Goal: Information Seeking & Learning: Understand process/instructions

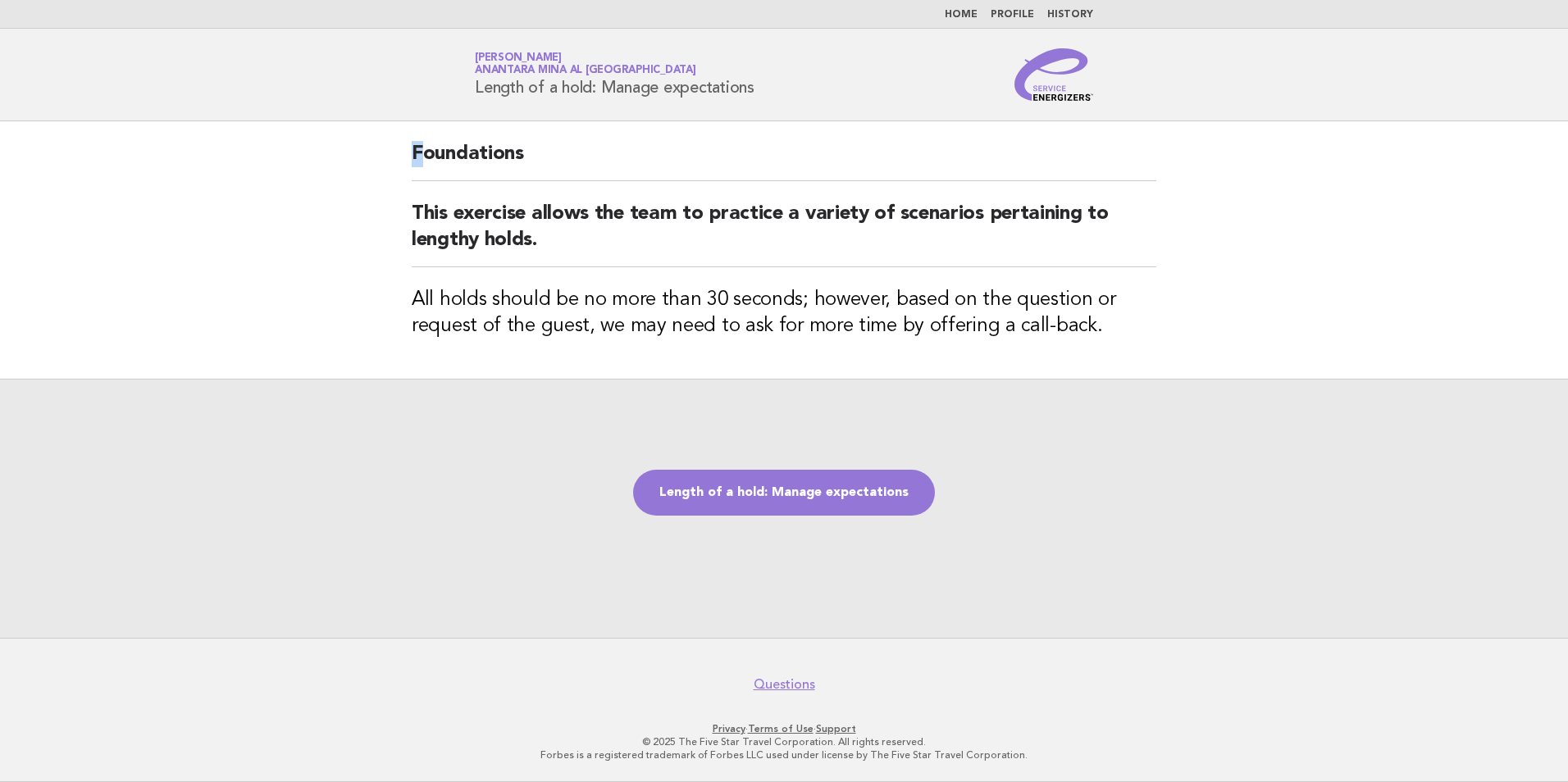
drag, startPoint x: 403, startPoint y: 133, endPoint x: 422, endPoint y: 173, distance: 44.3
click at [422, 173] on div "Foundations This exercise allows the team to practice a variety of scenarios pe…" at bounding box center [783, 250] width 784 height 257
drag, startPoint x: 422, startPoint y: 173, endPoint x: 1070, endPoint y: 255, distance: 653.2
click at [1070, 255] on h2 "This exercise allows the team to practice a variety of scenarios pertaining to …" at bounding box center [784, 234] width 745 height 67
drag, startPoint x: 469, startPoint y: 101, endPoint x: 561, endPoint y: 118, distance: 93.6
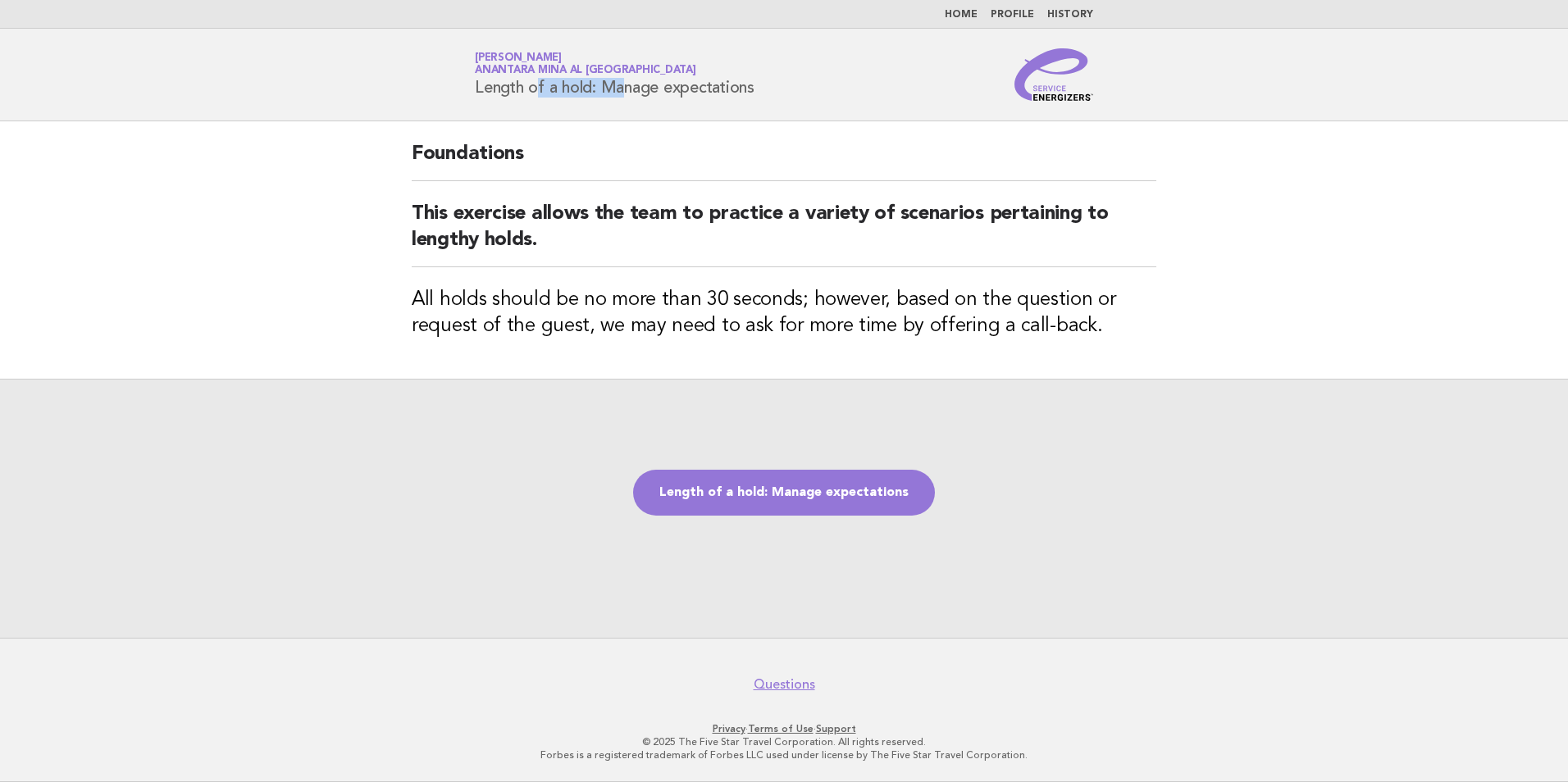
click at [561, 118] on header "Service Energizers Divya Pandey Anantara Mina al Arab Ras Al Khaimah Resort Len…" at bounding box center [784, 75] width 1568 height 93
drag, startPoint x: 561, startPoint y: 118, endPoint x: 698, endPoint y: 202, distance: 160.7
click at [698, 202] on h2 "This exercise allows the team to practice a variety of scenarios pertaining to …" at bounding box center [784, 234] width 745 height 67
click at [504, 275] on div "Foundations This exercise allows the team to practice a variety of scenarios pe…" at bounding box center [783, 250] width 784 height 257
drag, startPoint x: 504, startPoint y: 275, endPoint x: 812, endPoint y: 310, distance: 310.0
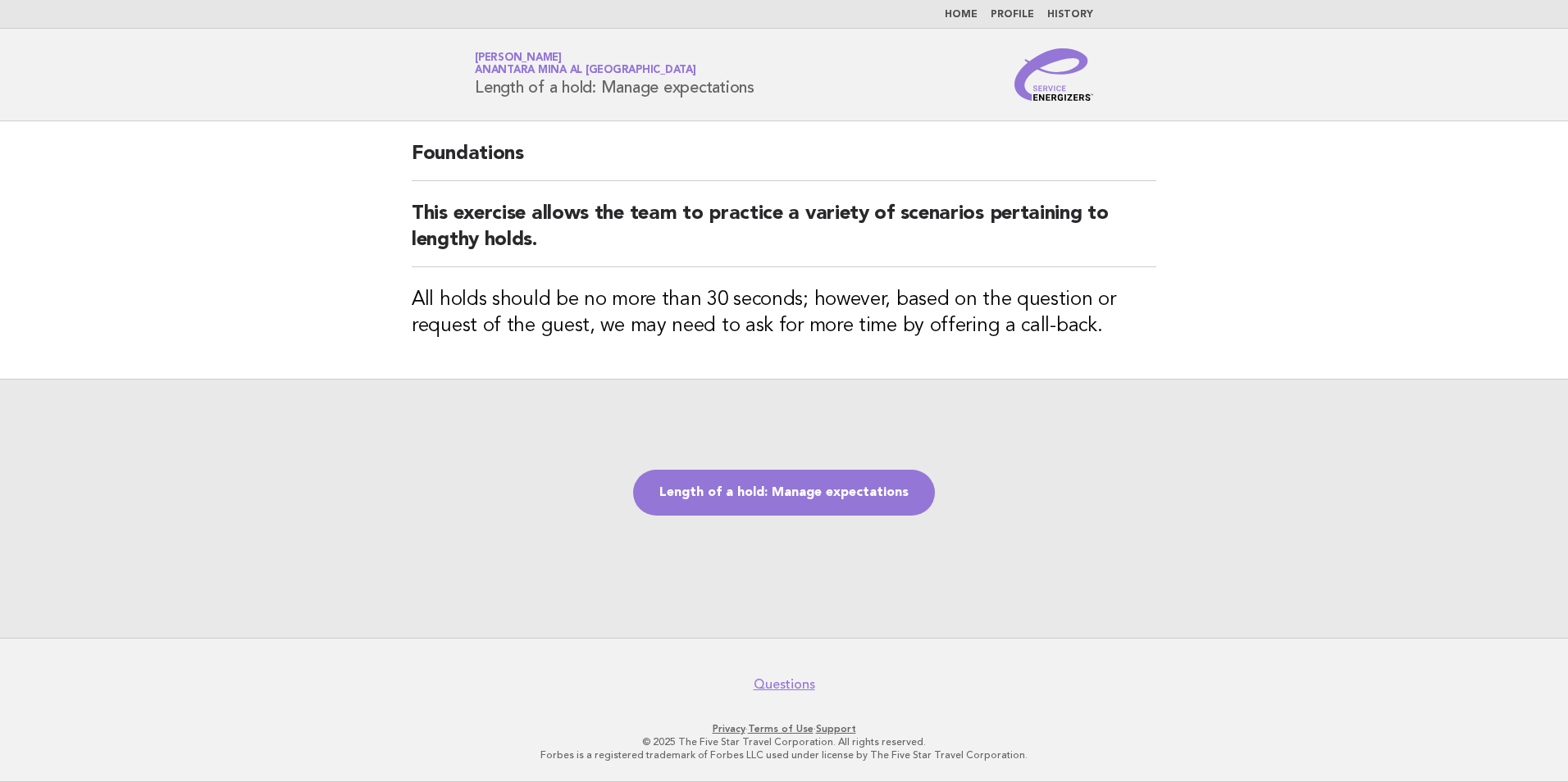
click at [812, 310] on h3 "All holds should be no more than 30 seconds; however, based on the question or …" at bounding box center [784, 313] width 745 height 53
click at [446, 391] on div "Length of a hold: Manage expectations" at bounding box center [784, 508] width 1568 height 259
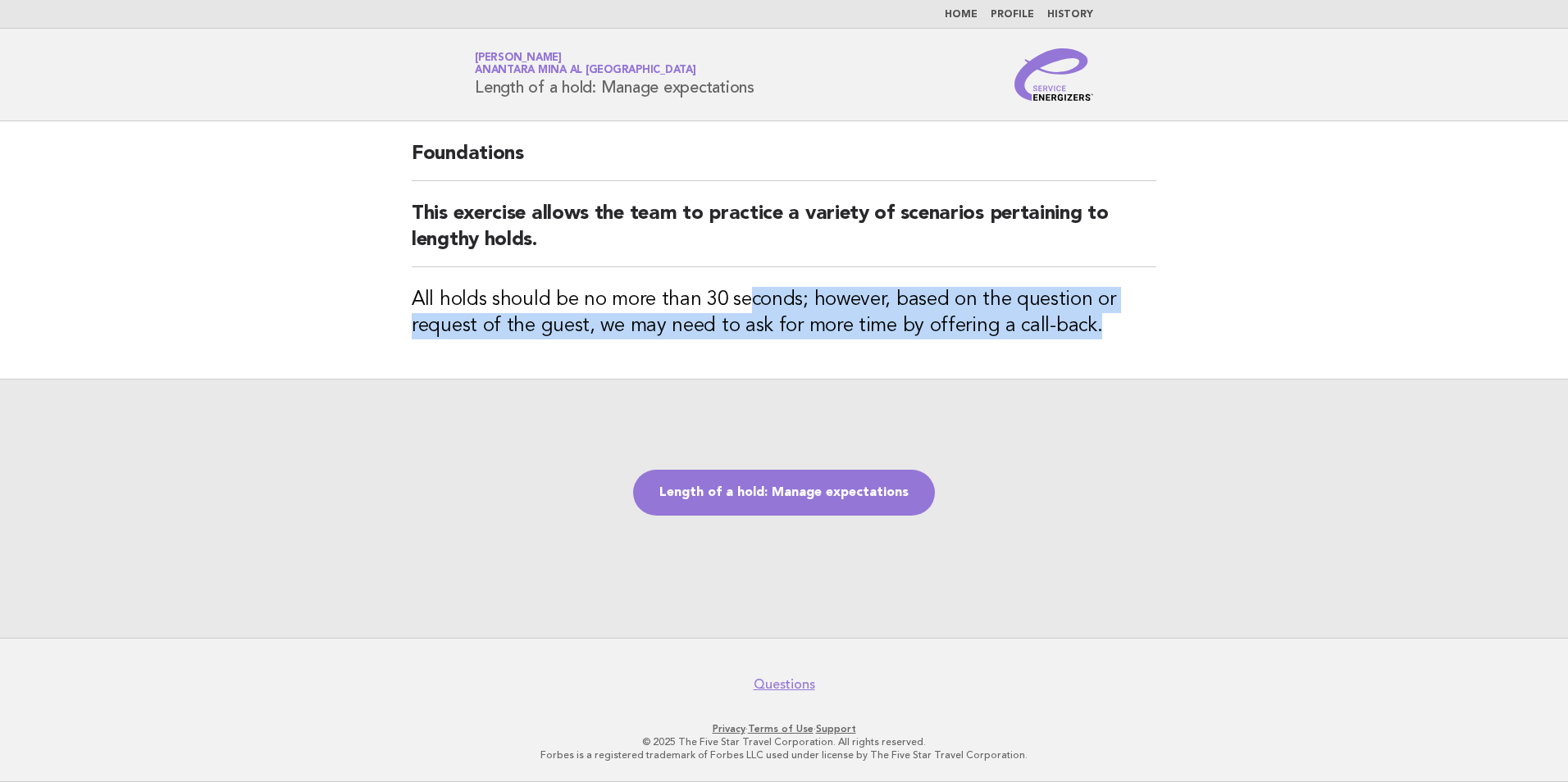
drag, startPoint x: 1168, startPoint y: 360, endPoint x: 744, endPoint y: 303, distance: 427.8
click at [744, 303] on div "Foundations This exercise allows the team to practice a variety of scenarios pe…" at bounding box center [783, 250] width 784 height 257
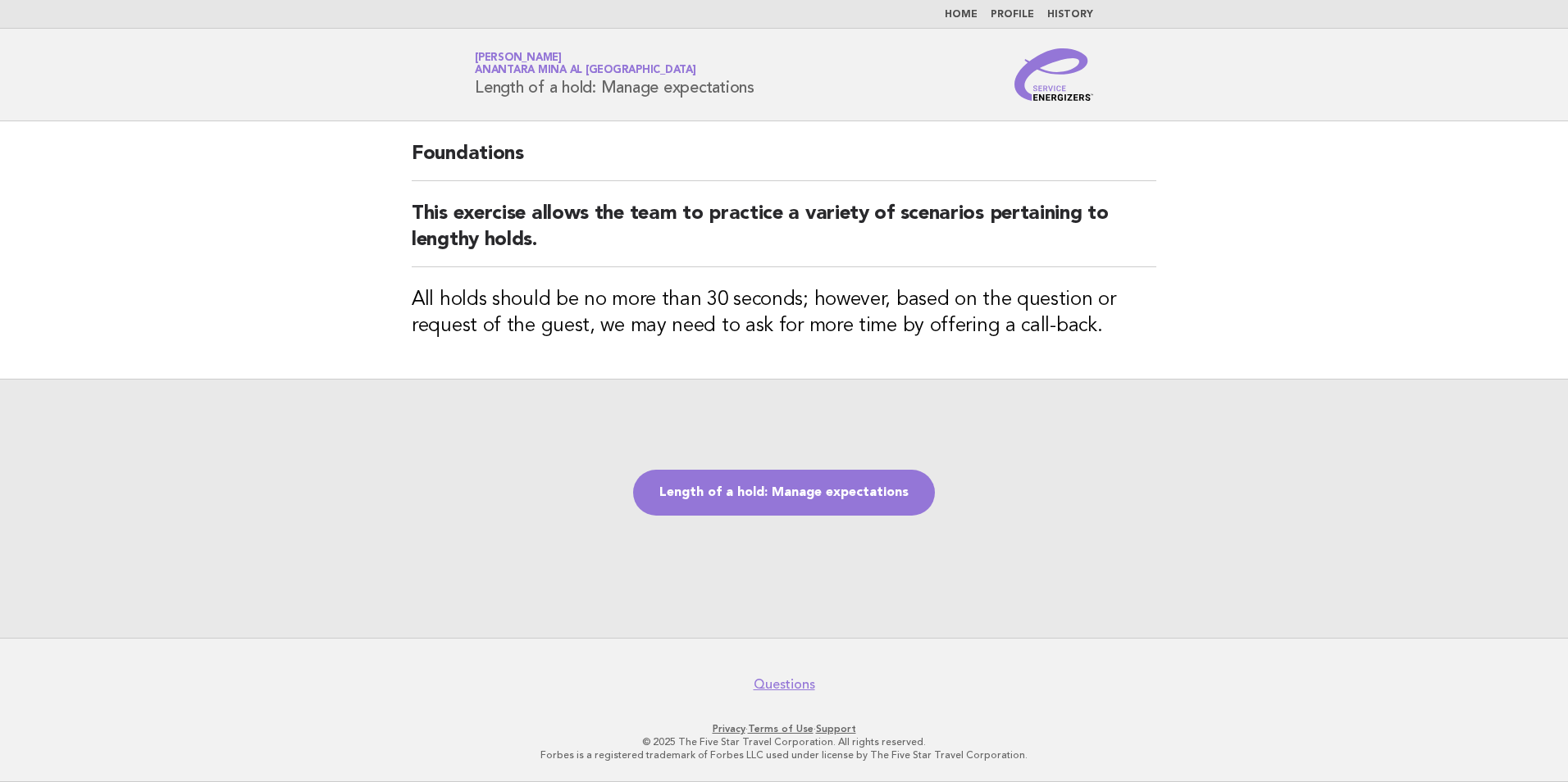
click at [120, 444] on div "Length of a hold: Manage expectations" at bounding box center [784, 508] width 1568 height 259
drag, startPoint x: 893, startPoint y: 495, endPoint x: 878, endPoint y: 502, distance: 16.6
click at [892, 495] on link "Length of a hold: Manage expectations" at bounding box center [784, 493] width 302 height 46
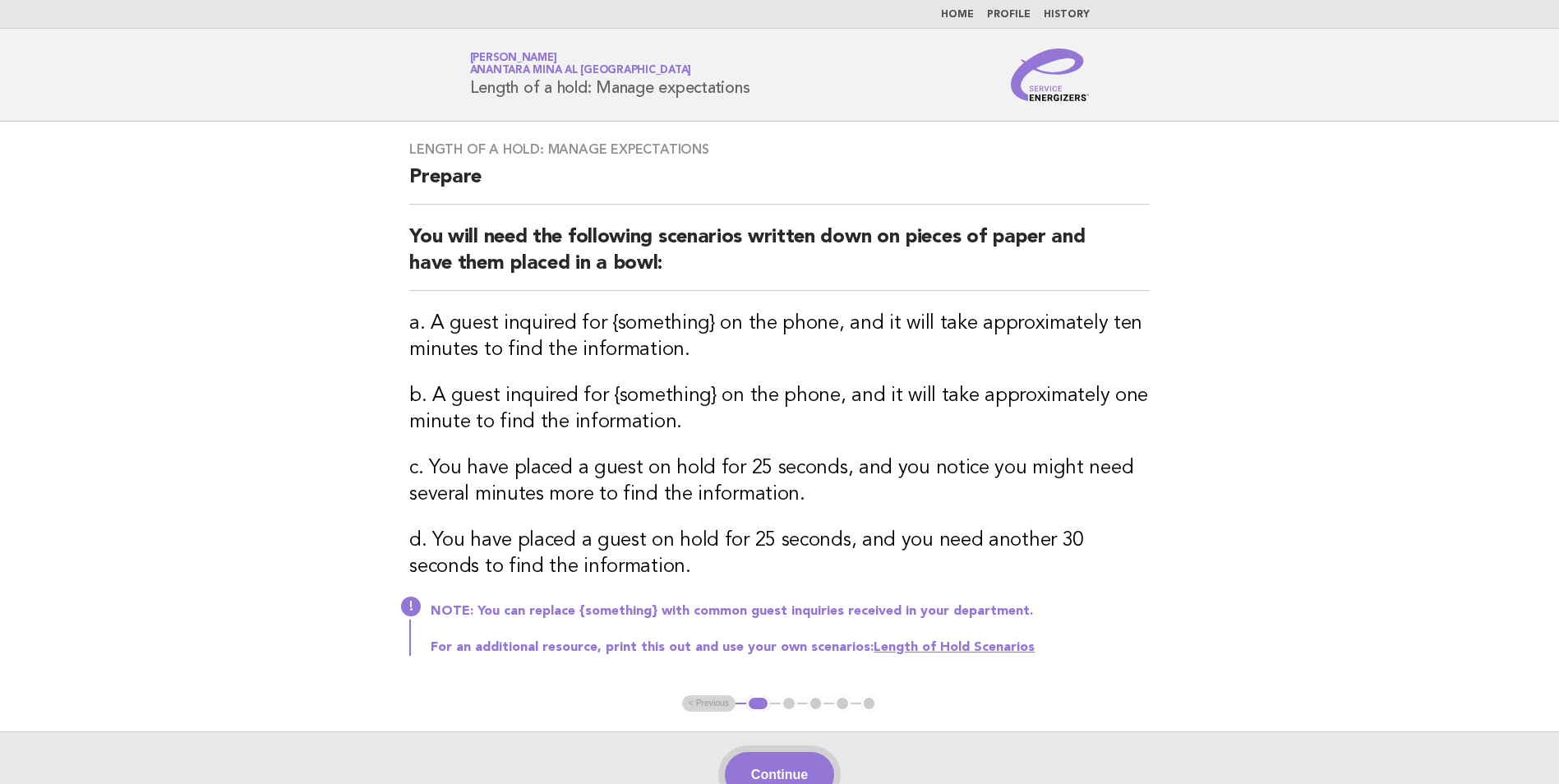
click at [828, 757] on button "Continue" at bounding box center [779, 775] width 109 height 46
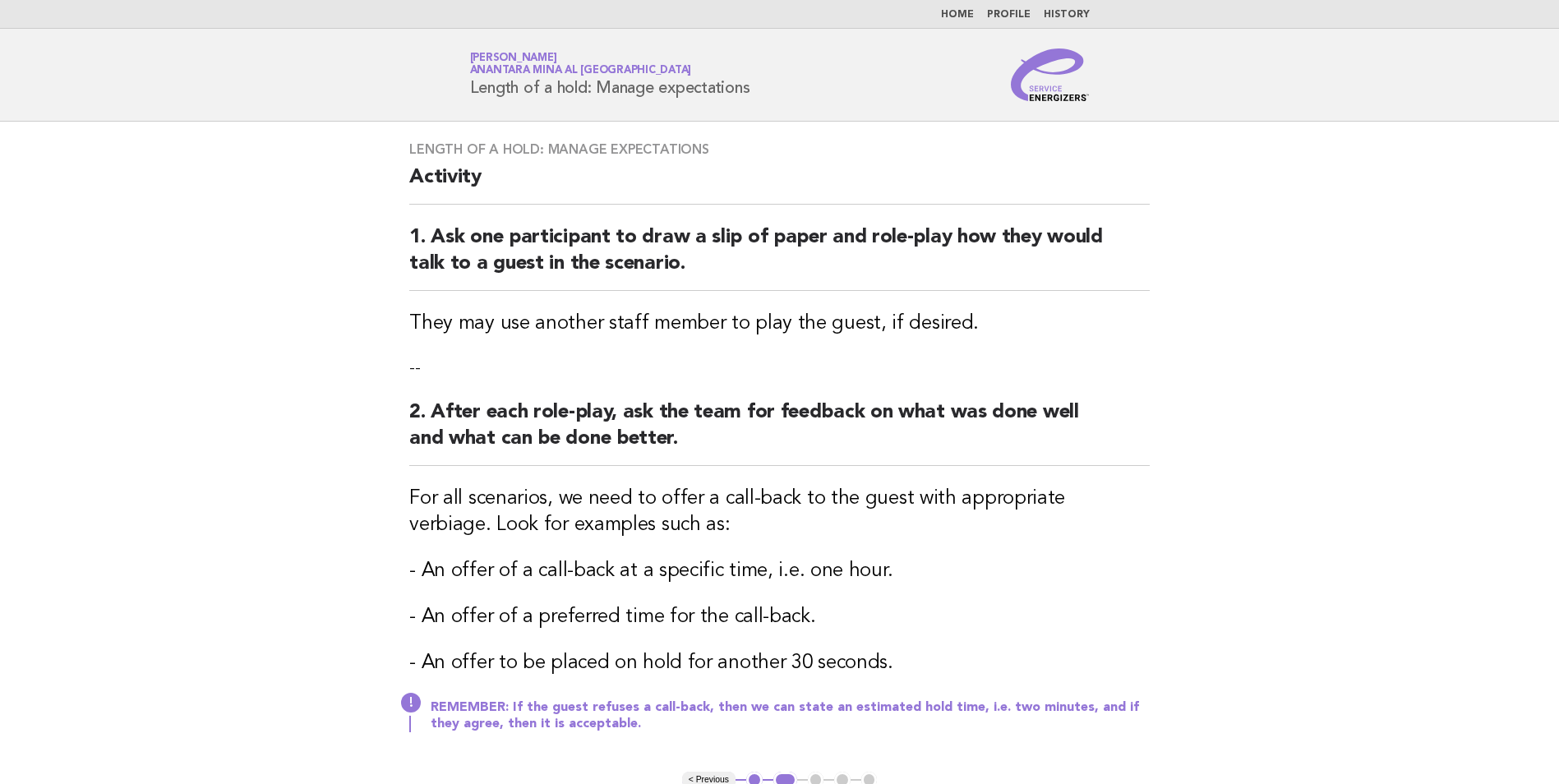
click at [1362, 433] on main "Length of a hold: Manage expectations Activity 1. Ask one participant to draw a…" at bounding box center [780, 508] width 1559 height 773
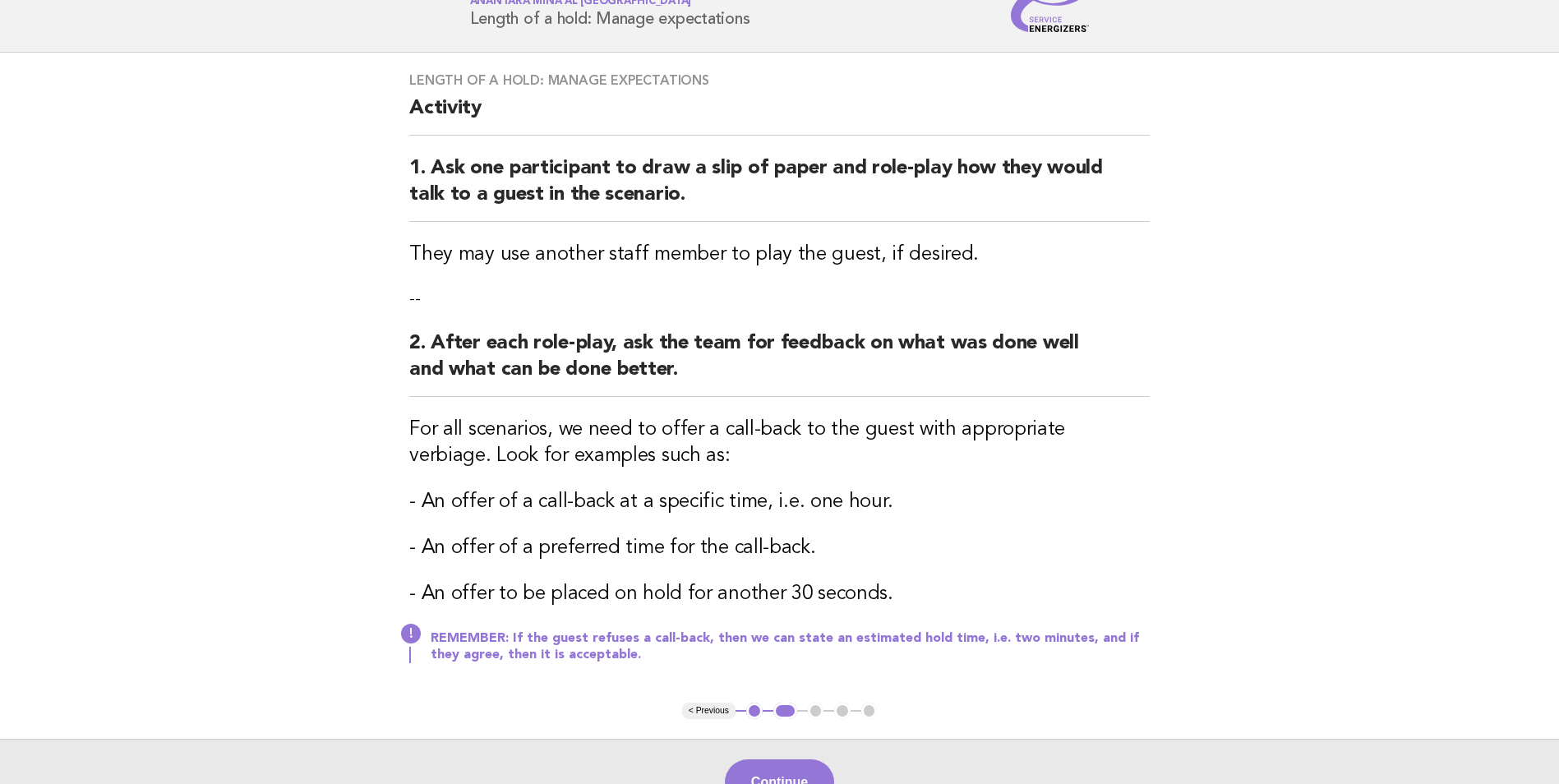
scroll to position [165, 0]
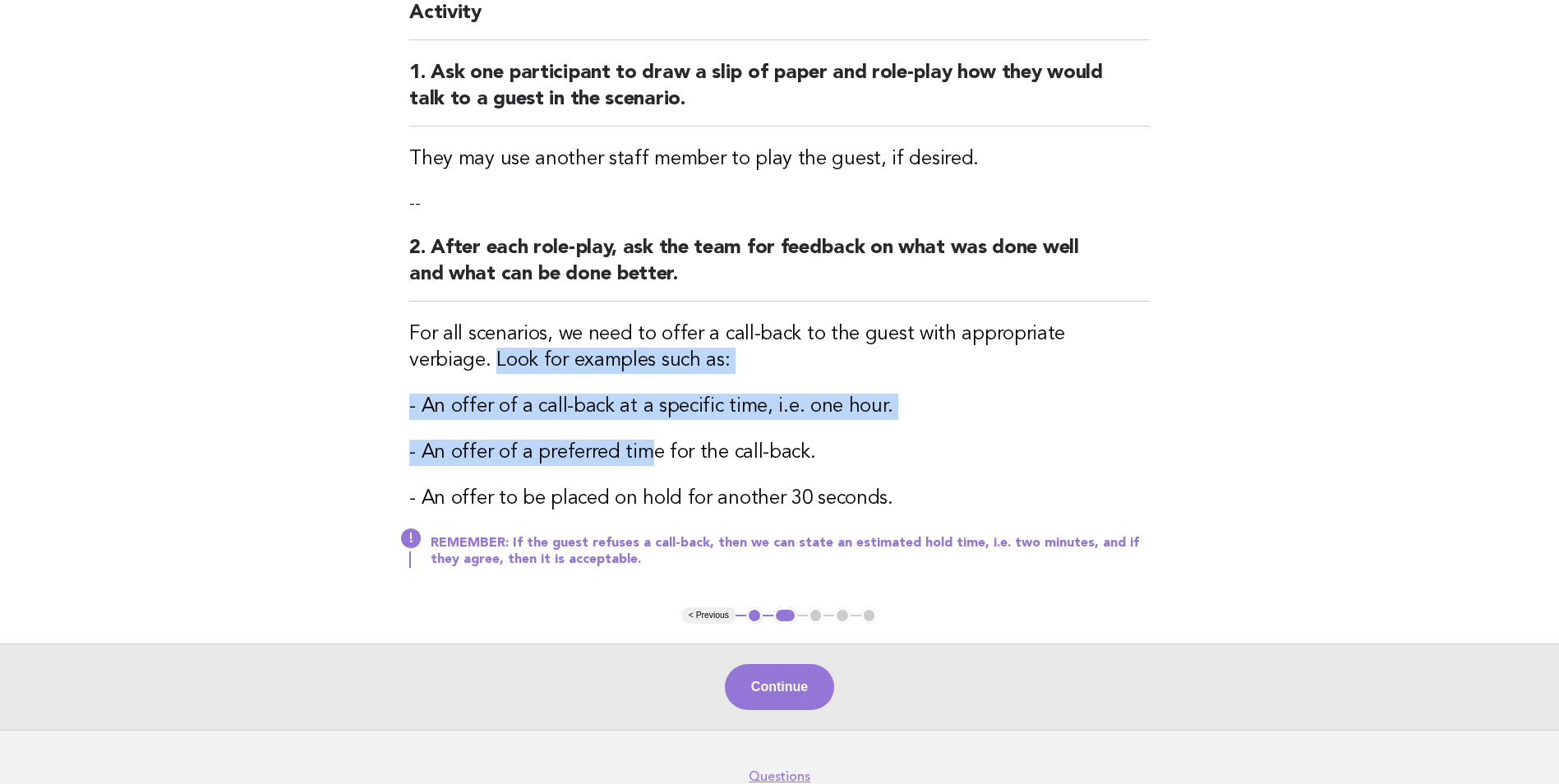
drag, startPoint x: 505, startPoint y: 417, endPoint x: 876, endPoint y: 489, distance: 377.9
click at [876, 489] on main "Length of a hold: Manage expectations Activity 1. Ask one participant to draw a…" at bounding box center [780, 343] width 1559 height 773
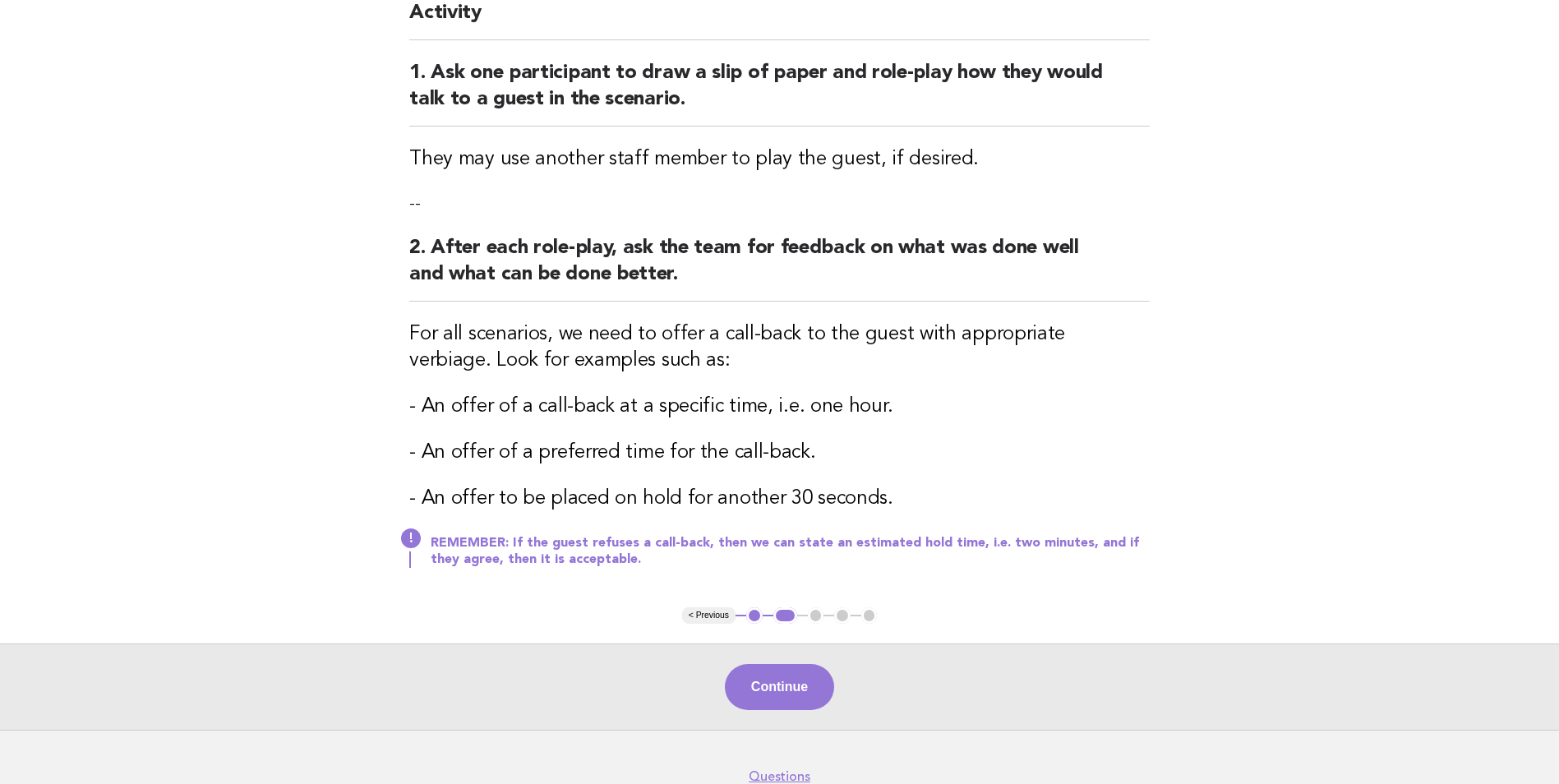
click at [808, 681] on button "Continue" at bounding box center [779, 687] width 109 height 46
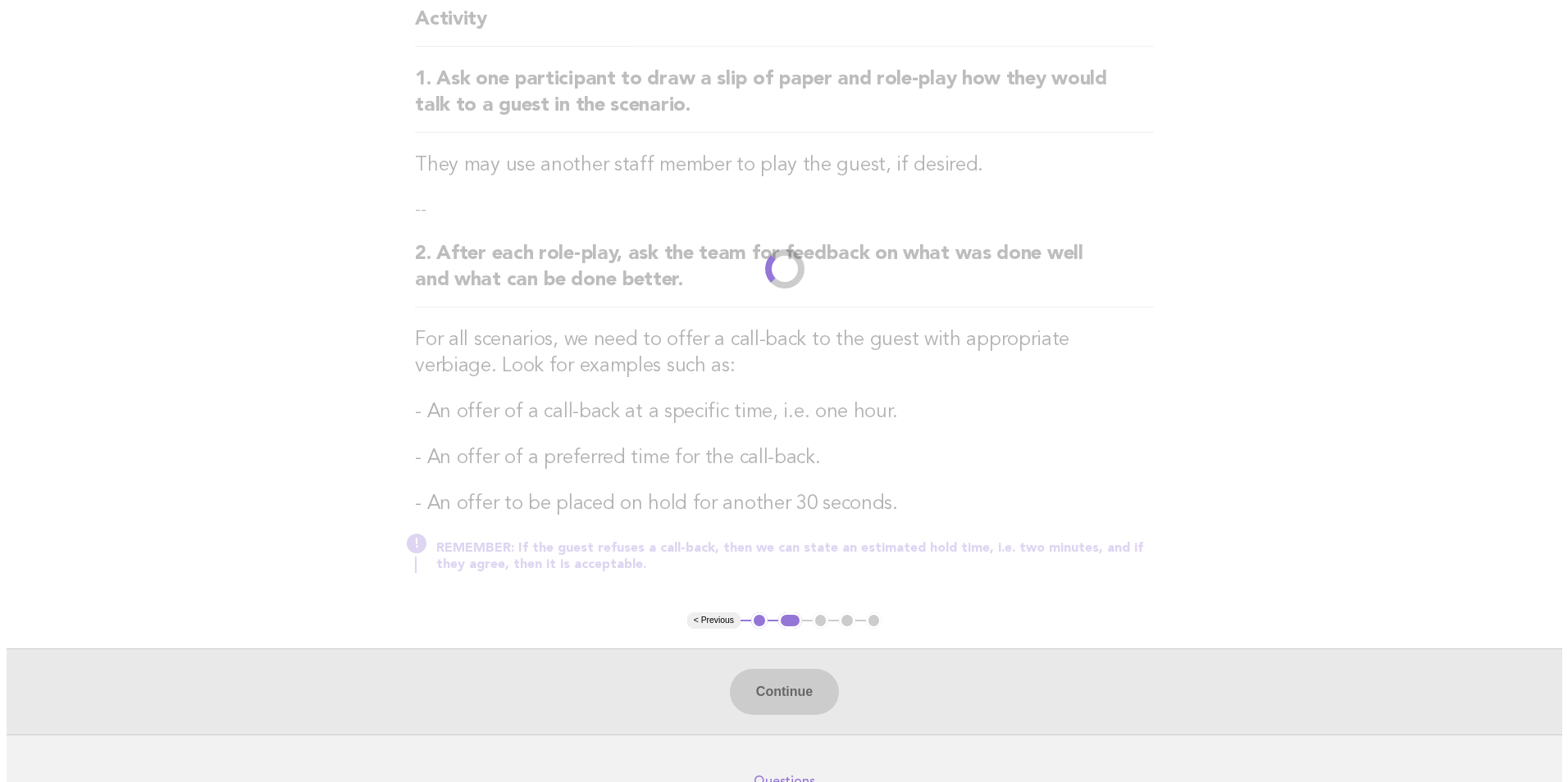
scroll to position [0, 0]
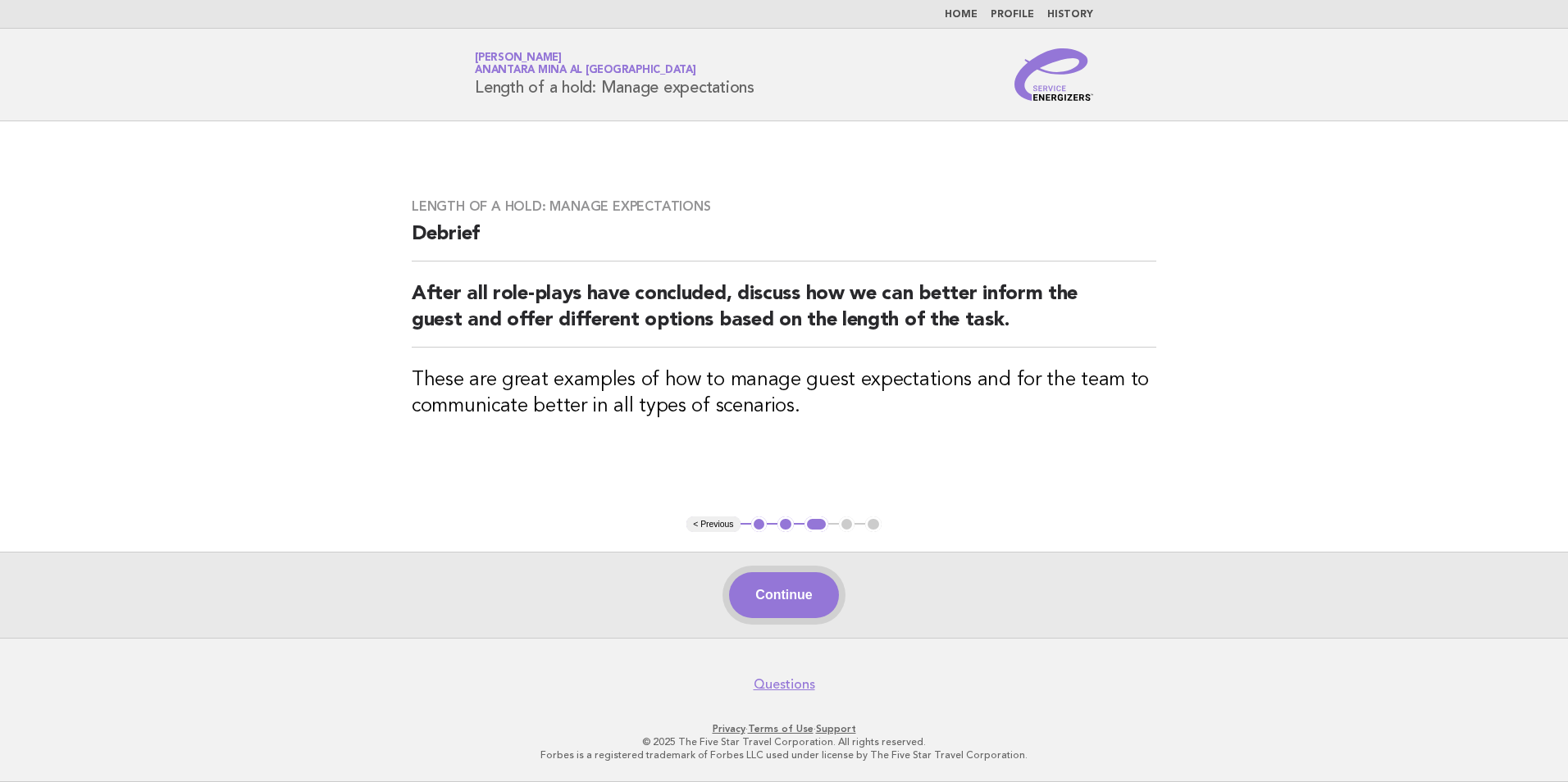
click at [755, 600] on button "Continue" at bounding box center [783, 595] width 109 height 46
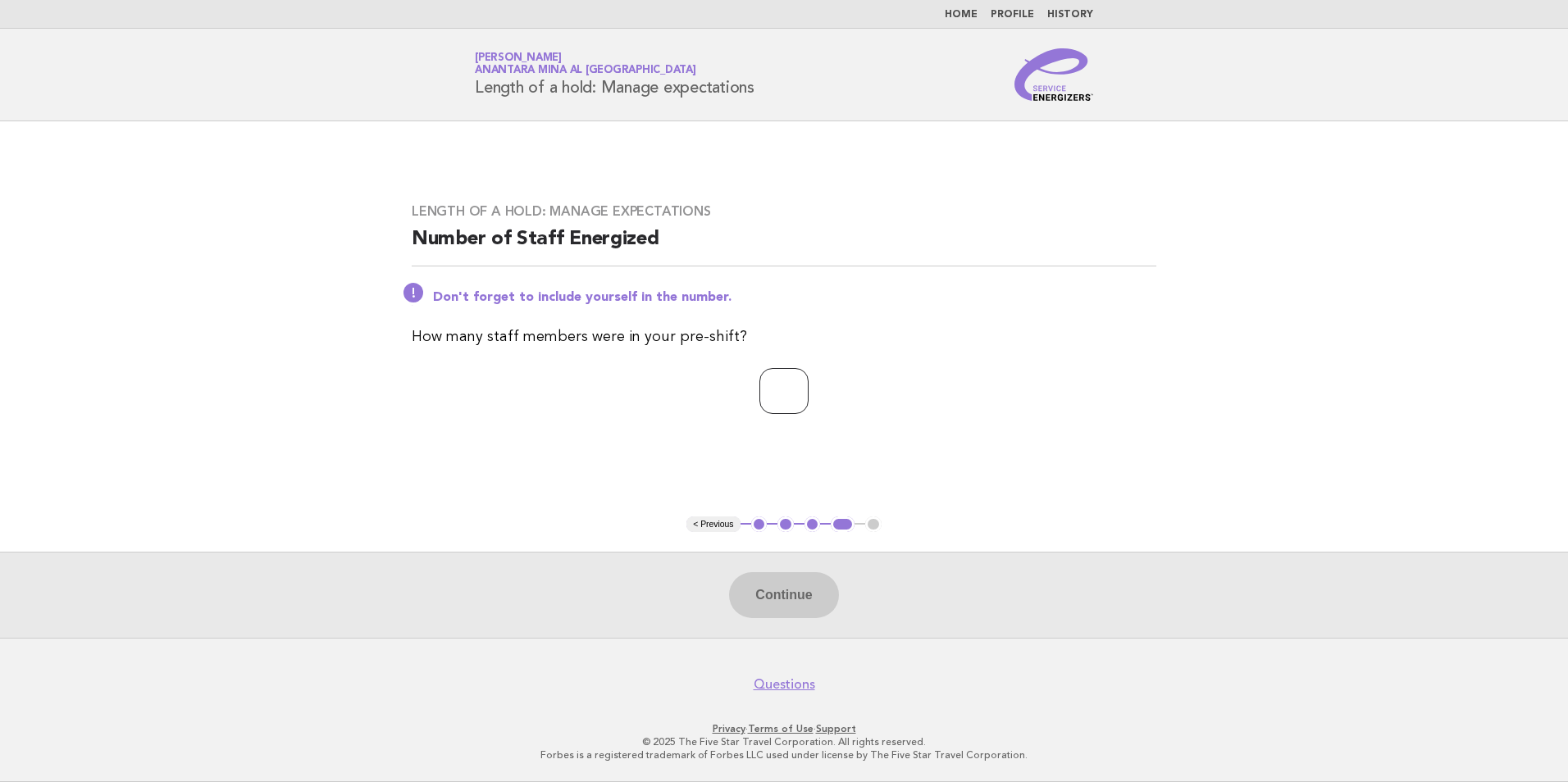
click at [787, 386] on input "number" at bounding box center [784, 391] width 49 height 46
type input "*"
click at [812, 585] on button "Continue" at bounding box center [783, 595] width 109 height 46
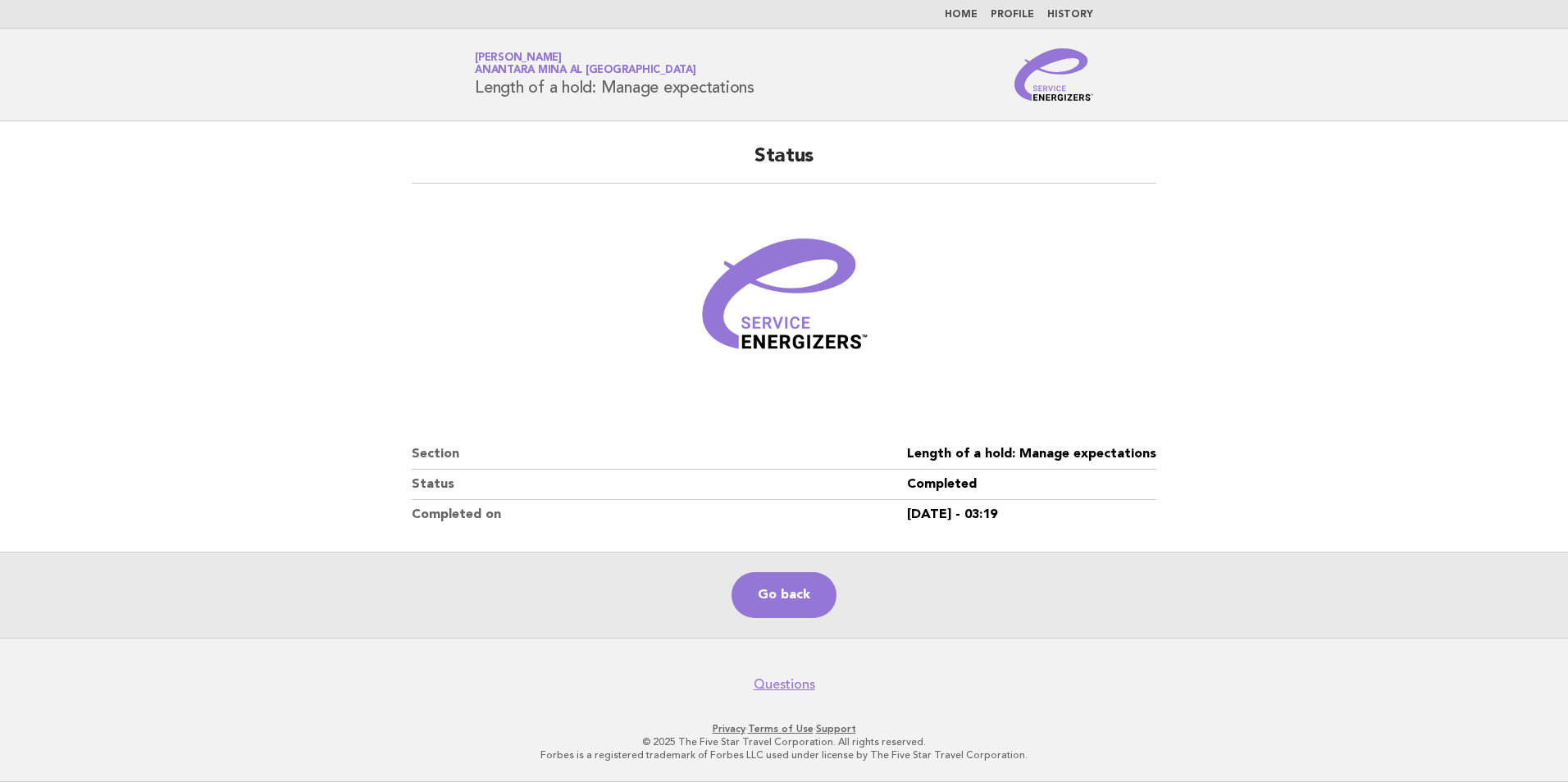
click at [1090, 474] on dd "Completed" at bounding box center [1031, 485] width 249 height 30
drag, startPoint x: 348, startPoint y: 445, endPoint x: 376, endPoint y: 480, distance: 44.8
click at [348, 451] on main "Status Section Length of a hold: Manage expectations Status Completed Completed…" at bounding box center [784, 380] width 1568 height 516
click at [1282, 178] on main "Status Section Length of a hold: Manage expectations Status Completed Completed…" at bounding box center [784, 380] width 1568 height 516
